Goal: Transaction & Acquisition: Purchase product/service

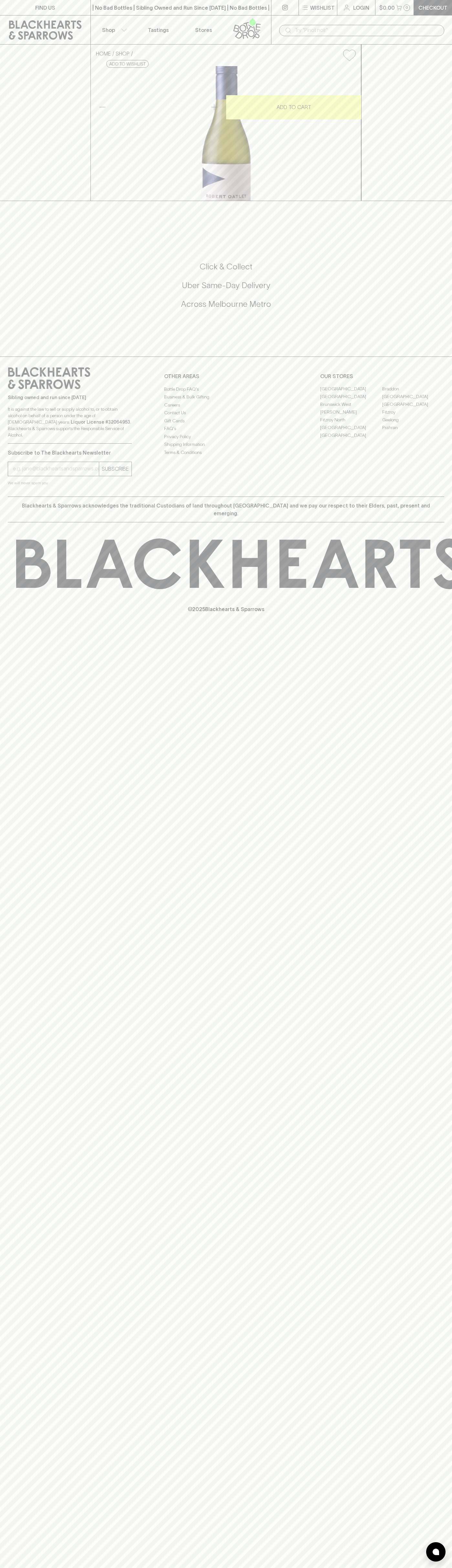
click at [110, 24] on button "Shop" at bounding box center [113, 29] width 45 height 29
click at [442, 867] on div at bounding box center [226, 784] width 452 height 1568
click at [307, 1567] on html "FIND US | No Bad Bottles | Sibling Owned and Run Since [DATE] | No Bad Bottles …" at bounding box center [226, 784] width 452 height 1568
click at [17, 1035] on div at bounding box center [226, 784] width 452 height 1568
